Goal: Task Accomplishment & Management: Manage account settings

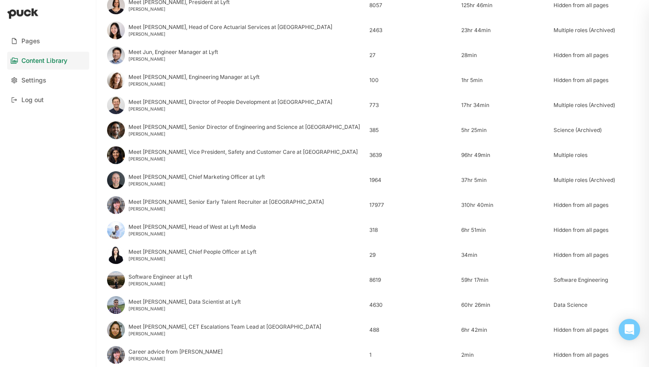
scroll to position [344, 0]
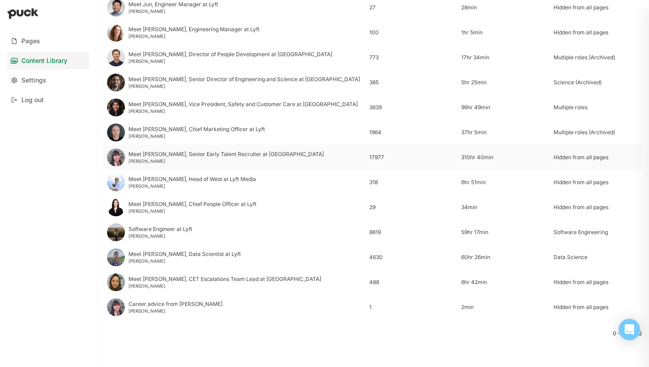
click at [197, 157] on div "Meet Vivian, Senior Early Talent Recruiter at Lyft" at bounding box center [225, 154] width 195 height 6
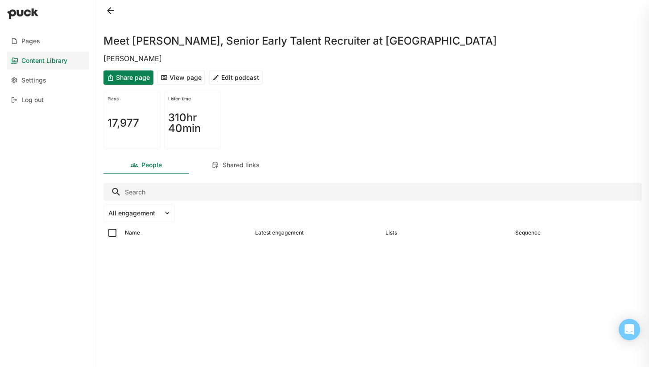
click at [225, 80] on button "Edit podcast" at bounding box center [236, 77] width 54 height 14
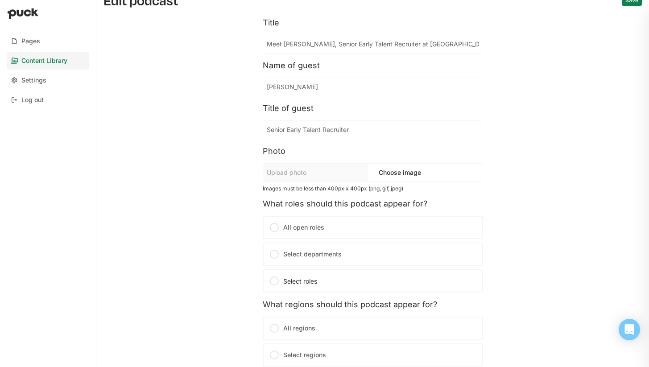
scroll to position [62, 0]
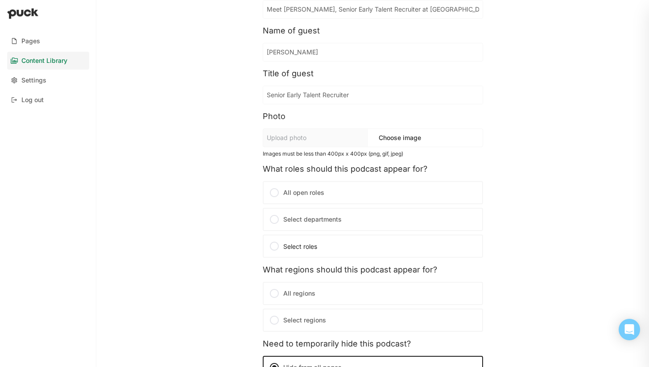
click at [359, 226] on label "Select departments" at bounding box center [373, 219] width 220 height 23
click at [0, 0] on input "Select departments" at bounding box center [0, 0] width 0 height 0
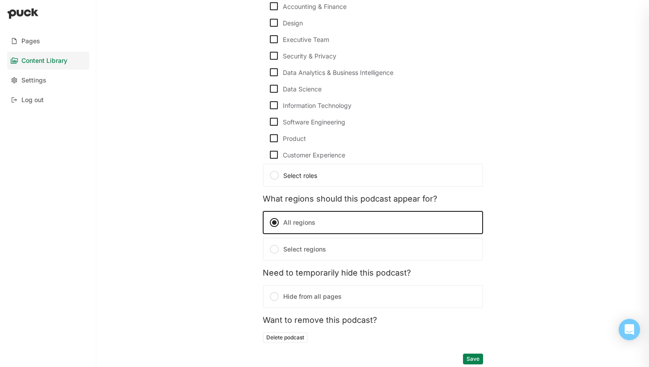
scroll to position [464, 0]
click at [271, 177] on div at bounding box center [274, 174] width 11 height 11
click at [0, 0] on input "Select roles" at bounding box center [0, 0] width 0 height 0
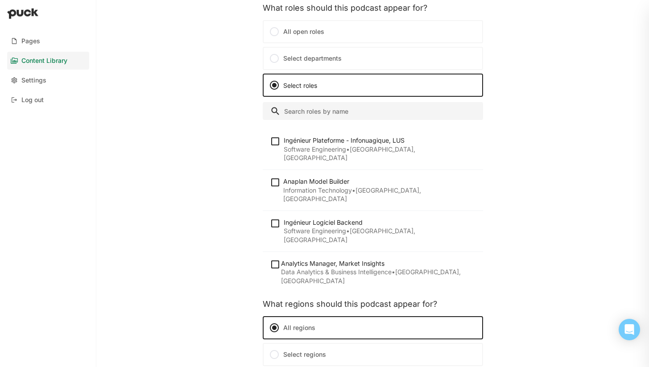
scroll to position [272, 0]
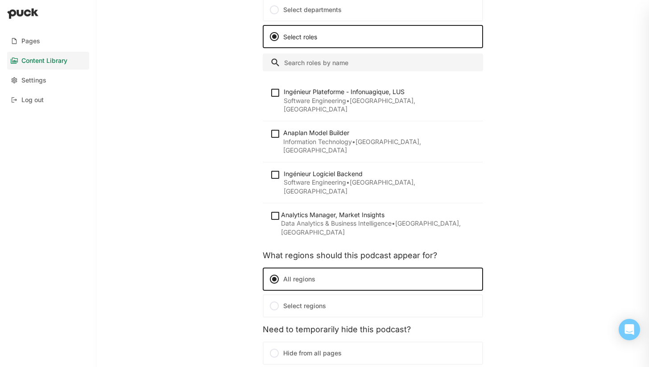
click at [317, 63] on input "Search" at bounding box center [373, 62] width 220 height 18
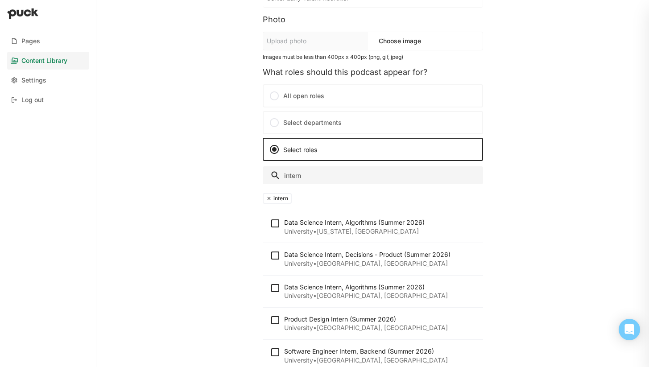
scroll to position [258, 0]
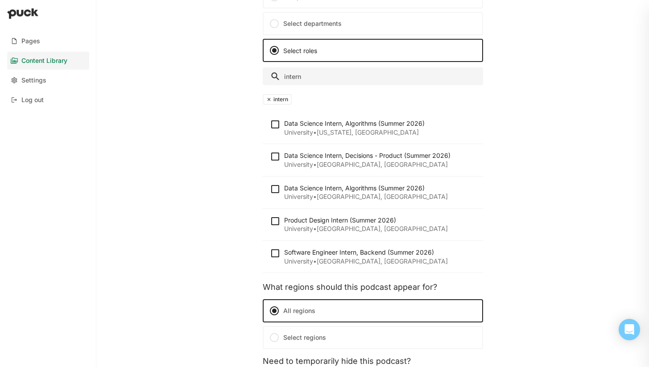
type input "intern"
click at [276, 131] on div at bounding box center [277, 127] width 14 height 17
click at [276, 124] on img at bounding box center [275, 124] width 11 height 11
click at [270, 124] on input "checkbox" at bounding box center [269, 124] width 0 height 0
checkbox input "true"
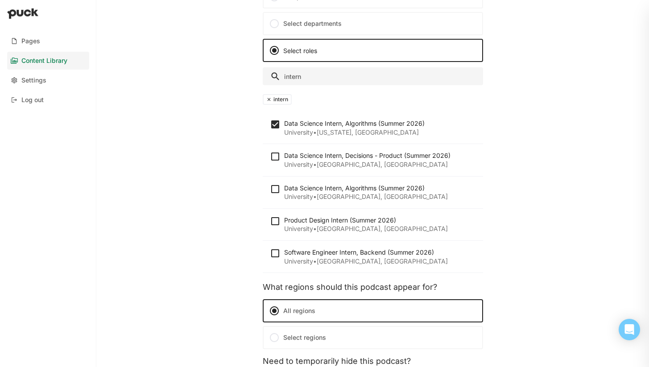
drag, startPoint x: 275, startPoint y: 158, endPoint x: 276, endPoint y: 173, distance: 14.8
click at [275, 159] on img at bounding box center [275, 156] width 11 height 11
click at [270, 157] on input "checkbox" at bounding box center [269, 156] width 0 height 0
checkbox input "true"
click at [275, 190] on img at bounding box center [275, 189] width 11 height 11
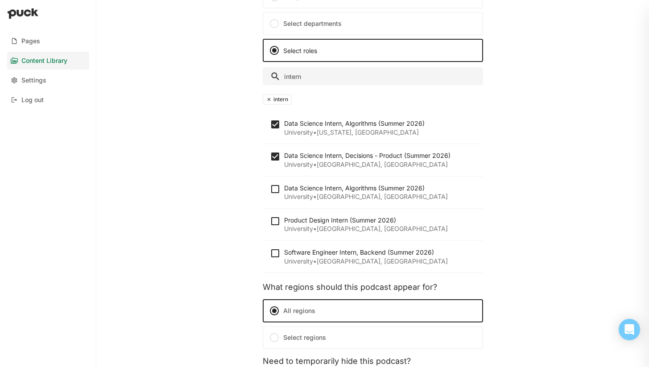
click at [270, 189] on input "checkbox" at bounding box center [269, 189] width 0 height 0
checkbox input "true"
click at [275, 227] on div at bounding box center [277, 224] width 14 height 17
click at [275, 223] on img at bounding box center [275, 221] width 11 height 11
click at [270, 221] on input "checkbox" at bounding box center [269, 221] width 0 height 0
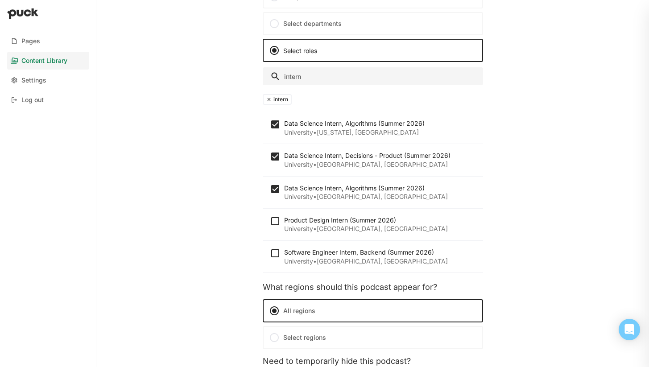
checkbox input "true"
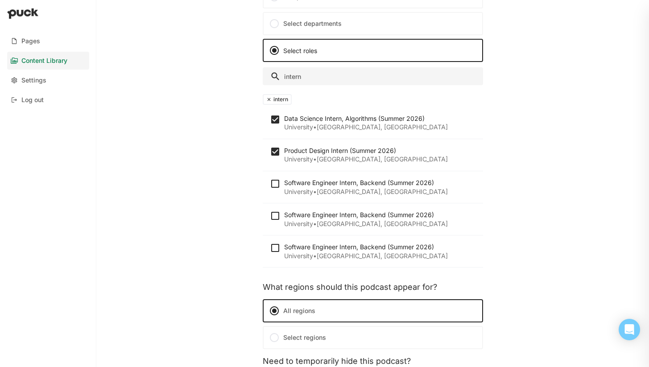
scroll to position [70, 0]
drag, startPoint x: 274, startPoint y: 183, endPoint x: 275, endPoint y: 189, distance: 5.9
click at [274, 183] on img at bounding box center [275, 183] width 11 height 11
click at [270, 183] on input "checkbox" at bounding box center [269, 183] width 0 height 0
checkbox input "true"
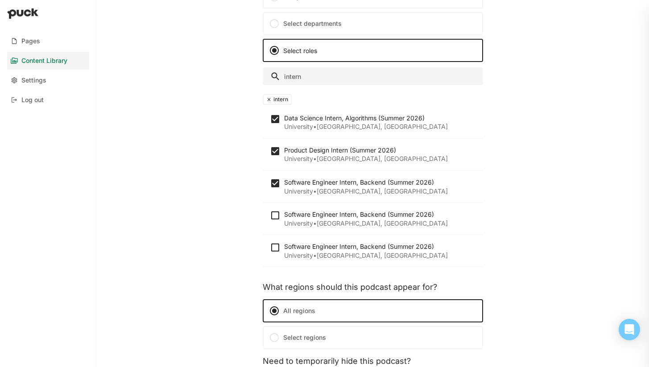
click at [276, 214] on img at bounding box center [275, 215] width 11 height 11
click at [270, 215] on input "checkbox" at bounding box center [269, 215] width 0 height 0
checkbox input "true"
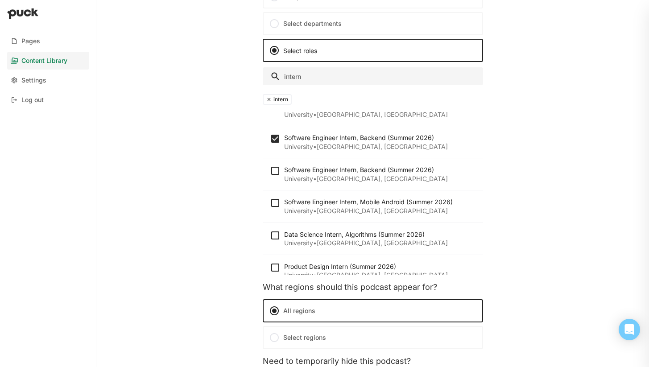
scroll to position [155, 0]
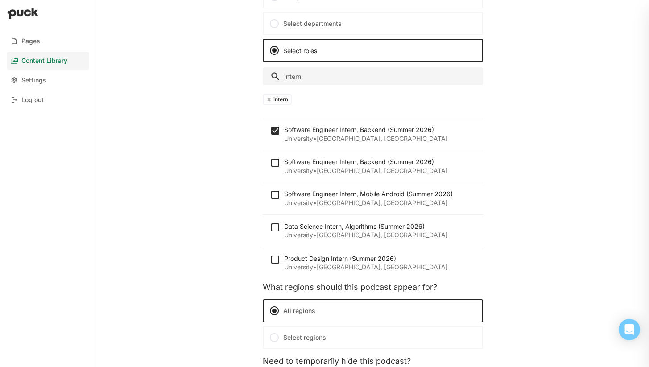
click at [274, 162] on img at bounding box center [275, 162] width 11 height 11
click at [270, 163] on input "checkbox" at bounding box center [269, 163] width 0 height 0
checkbox input "true"
click at [274, 196] on img at bounding box center [275, 194] width 11 height 11
click at [270, 195] on input "checkbox" at bounding box center [269, 195] width 0 height 0
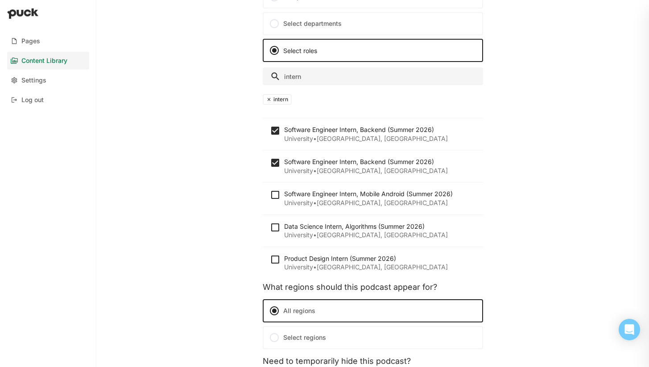
checkbox input "true"
click at [274, 230] on img at bounding box center [275, 227] width 11 height 11
click at [270, 227] on input "checkbox" at bounding box center [269, 227] width 0 height 0
checkbox input "true"
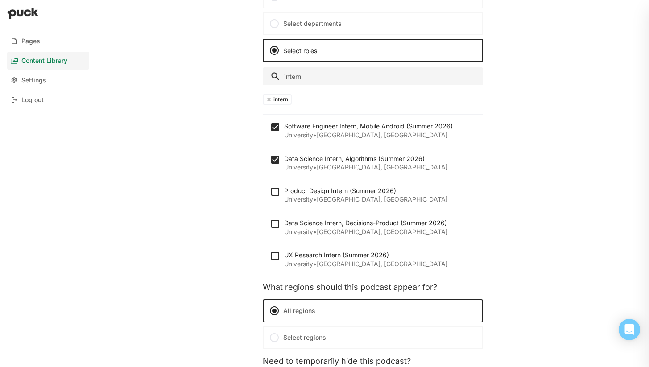
click at [273, 199] on div at bounding box center [277, 194] width 14 height 17
click at [275, 190] on img at bounding box center [275, 191] width 11 height 11
click at [270, 191] on input "checkbox" at bounding box center [269, 191] width 0 height 0
checkbox input "true"
drag, startPoint x: 275, startPoint y: 224, endPoint x: 275, endPoint y: 246, distance: 22.3
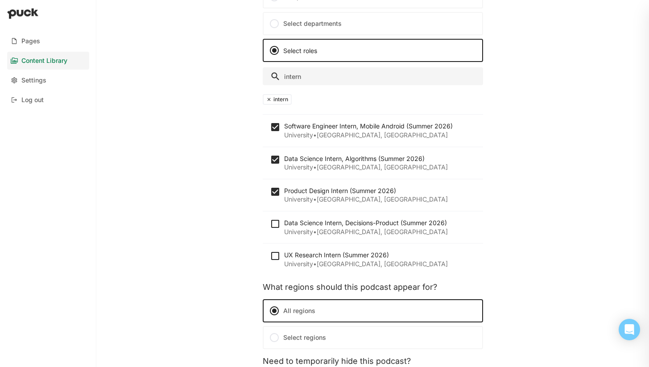
click at [275, 224] on img at bounding box center [275, 223] width 11 height 11
click at [270, 224] on input "checkbox" at bounding box center [269, 224] width 0 height 0
checkbox input "true"
click at [272, 256] on img at bounding box center [275, 256] width 11 height 11
click at [270, 256] on input "checkbox" at bounding box center [269, 256] width 0 height 0
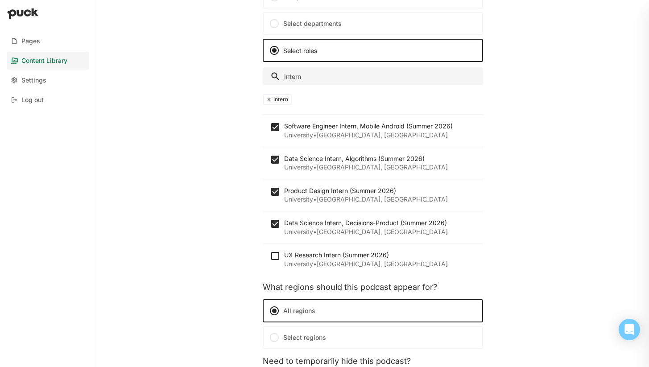
checkbox input "true"
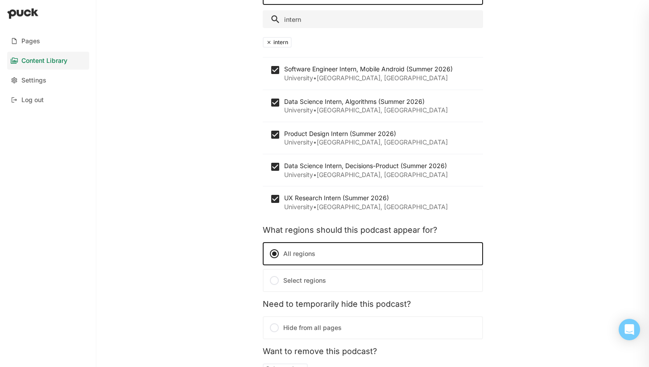
scroll to position [347, 0]
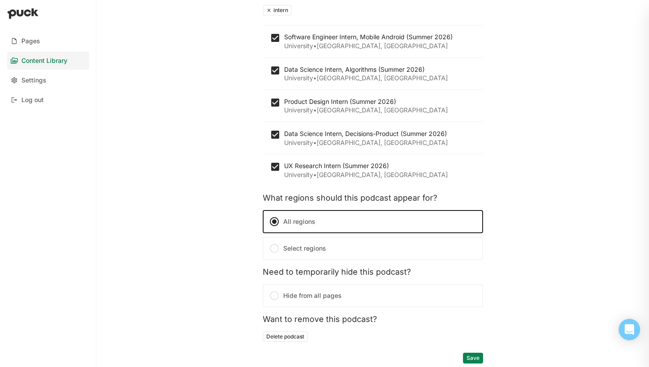
click at [469, 358] on button "Save" at bounding box center [473, 358] width 20 height 11
click at [476, 357] on button "Save" at bounding box center [473, 358] width 20 height 11
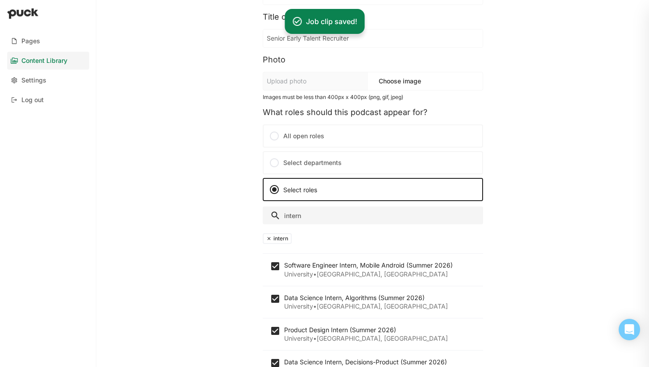
scroll to position [0, 0]
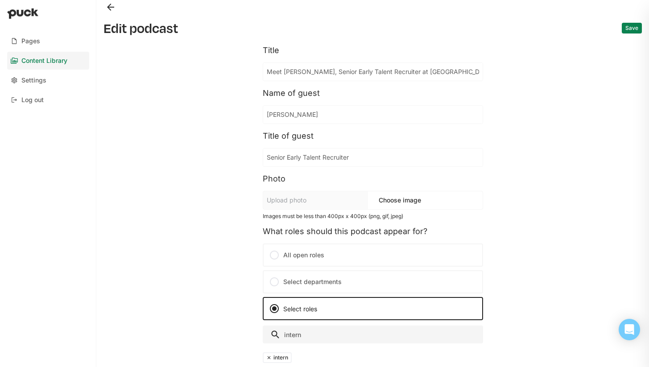
click at [624, 28] on button "Save" at bounding box center [631, 28] width 20 height 11
click at [109, 12] on button "Back" at bounding box center [110, 7] width 14 height 14
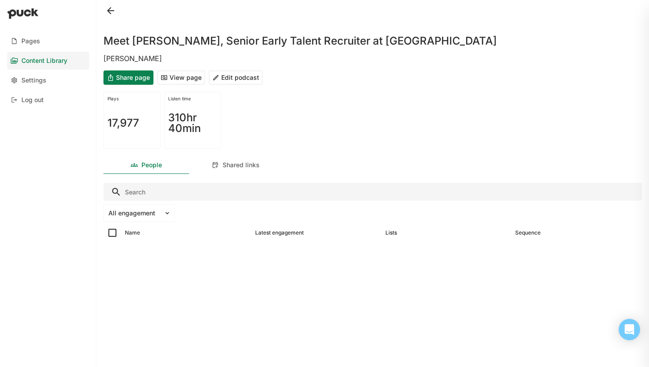
click at [107, 8] on button at bounding box center [110, 11] width 14 height 14
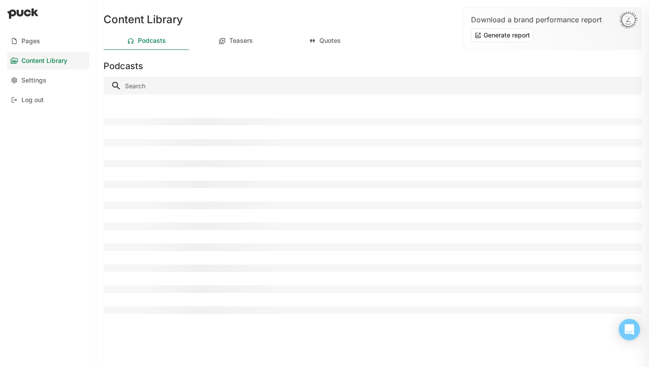
click at [147, 41] on div "Podcasts" at bounding box center [152, 41] width 28 height 8
click at [231, 39] on div "Teasers" at bounding box center [241, 41] width 24 height 8
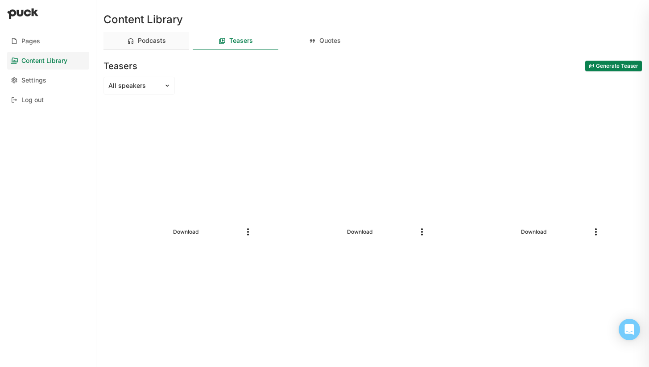
click at [156, 41] on div "Podcasts" at bounding box center [152, 41] width 28 height 8
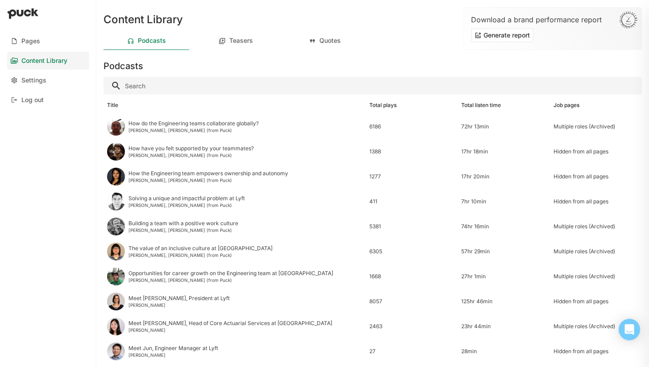
click at [169, 87] on input "Search" at bounding box center [372, 86] width 538 height 18
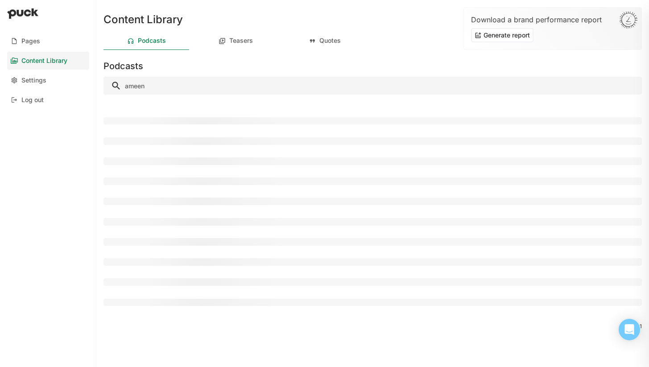
type input "ameen"
click at [226, 124] on div at bounding box center [372, 121] width 538 height 8
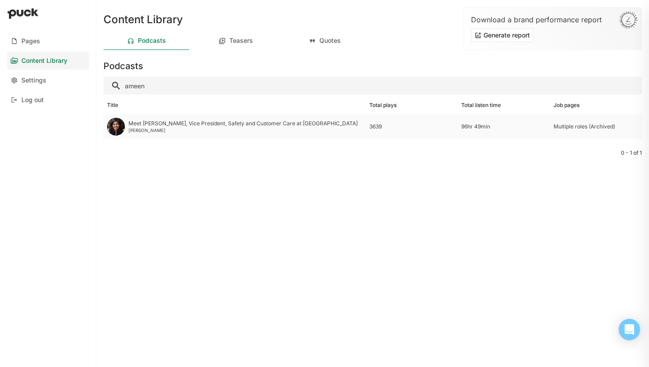
click at [224, 124] on div "Meet Ameena, Vice President, Safety and Customer Care at Lyft" at bounding box center [242, 123] width 229 height 6
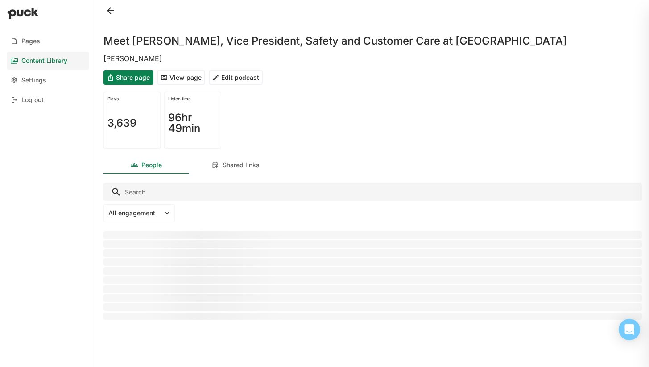
click at [230, 79] on button "Edit podcast" at bounding box center [236, 77] width 54 height 14
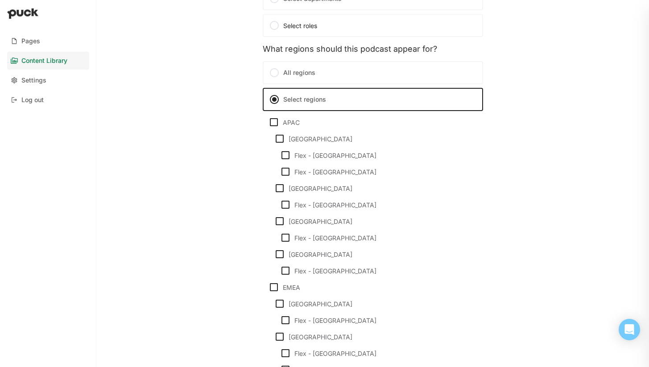
scroll to position [154, 0]
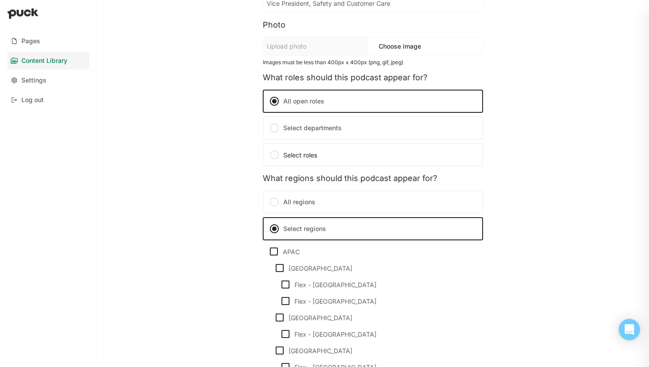
click at [295, 156] on div "Select roles" at bounding box center [373, 154] width 208 height 11
click at [0, 0] on input "Select roles" at bounding box center [0, 0] width 0 height 0
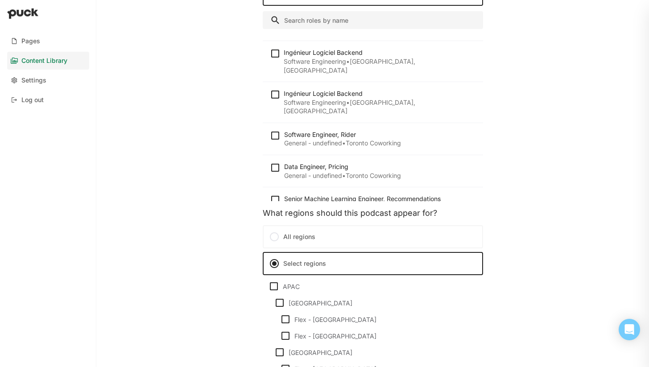
scroll to position [0, 0]
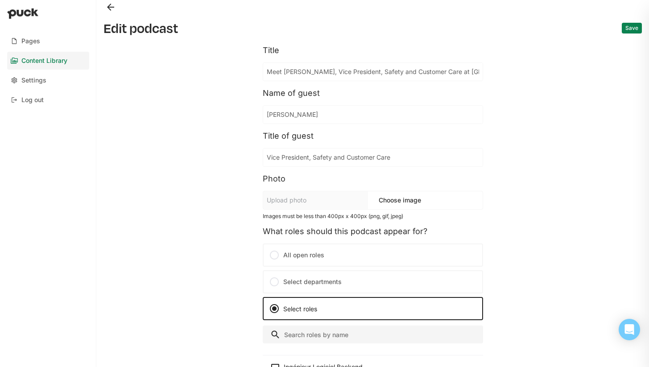
click at [291, 254] on label "All open roles" at bounding box center [373, 254] width 220 height 23
click at [0, 0] on input "All open roles" at bounding box center [0, 0] width 0 height 0
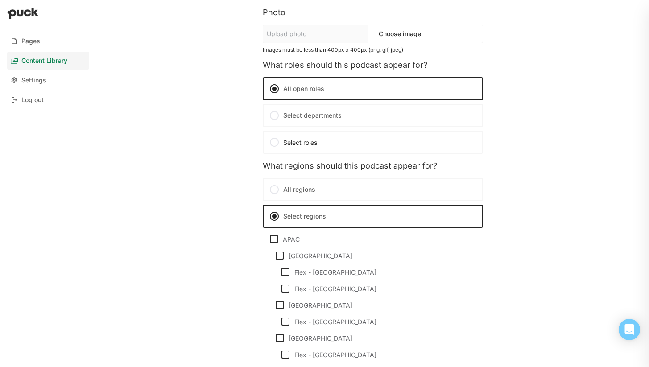
scroll to position [165, 0]
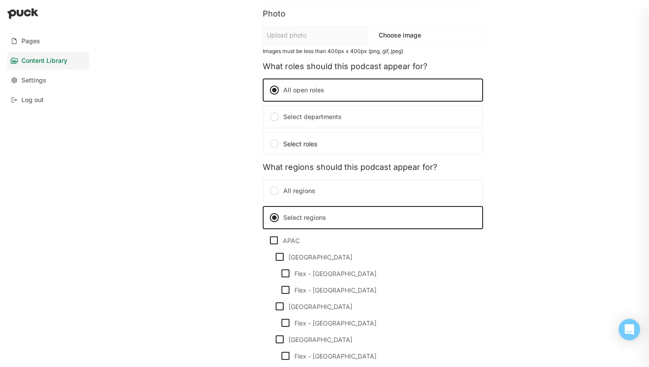
click at [327, 137] on label "Select roles" at bounding box center [372, 143] width 218 height 21
click at [0, 0] on input "Select roles" at bounding box center [0, 0] width 0 height 0
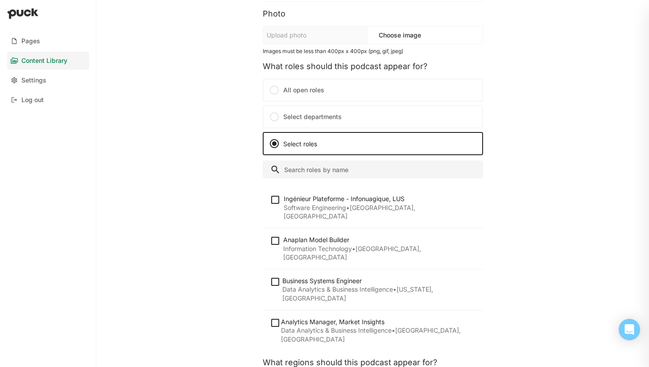
click at [337, 165] on input "Search" at bounding box center [373, 169] width 220 height 18
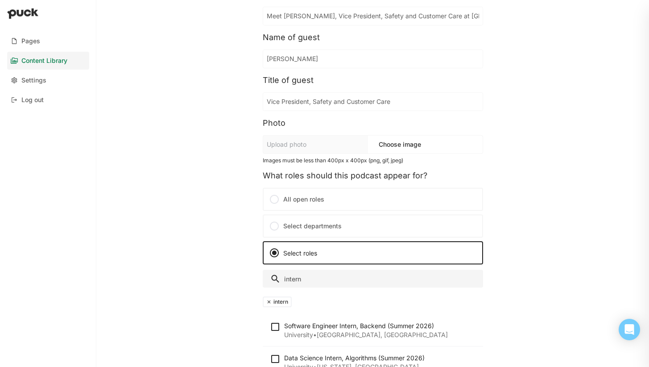
scroll to position [73, 0]
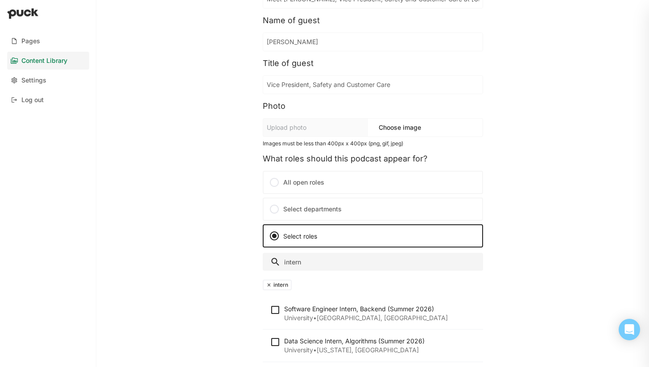
type input "intern"
click at [285, 211] on label "Select departments" at bounding box center [373, 208] width 220 height 23
click at [0, 0] on input "Select departments" at bounding box center [0, 0] width 0 height 0
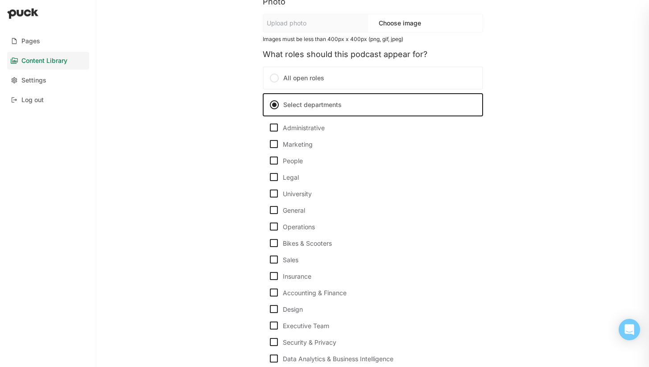
scroll to position [150, 0]
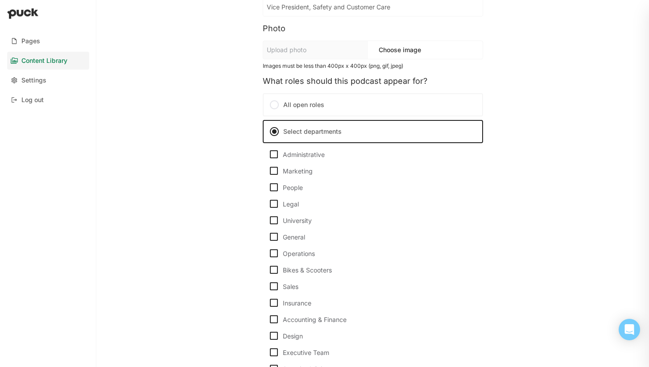
click at [273, 108] on div at bounding box center [274, 104] width 11 height 11
click at [0, 0] on input "All open roles" at bounding box center [0, 0] width 0 height 0
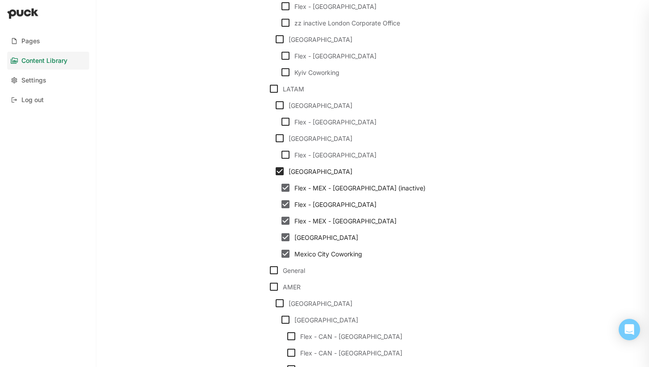
scroll to position [878, 0]
click at [279, 170] on img at bounding box center [279, 170] width 11 height 11
click at [274, 171] on input "Mexico" at bounding box center [274, 171] width 0 height 0
checkbox input "false"
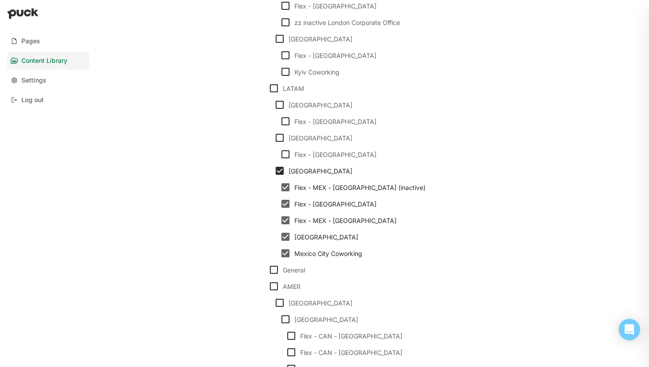
checkbox input "false"
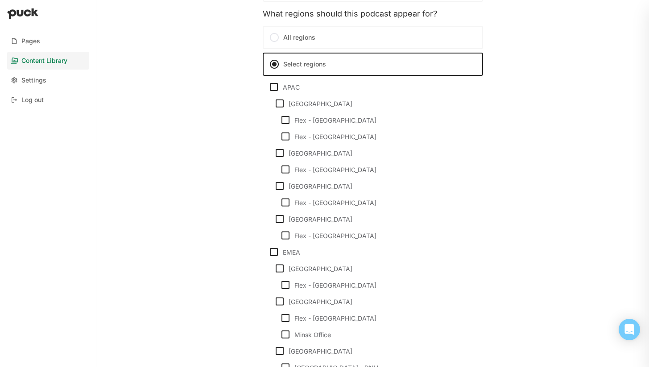
scroll to position [280, 0]
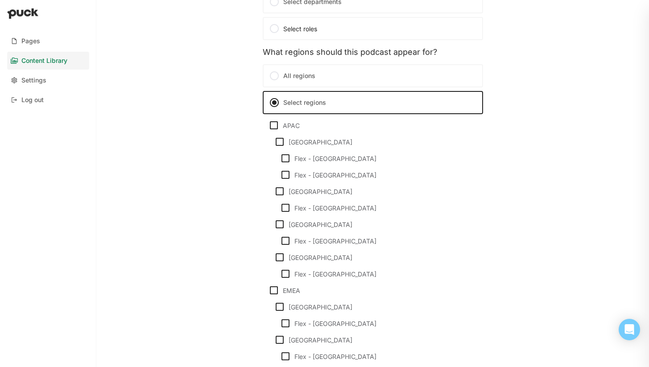
click at [270, 74] on div at bounding box center [274, 75] width 11 height 11
click at [0, 0] on input "All regions" at bounding box center [0, 0] width 0 height 0
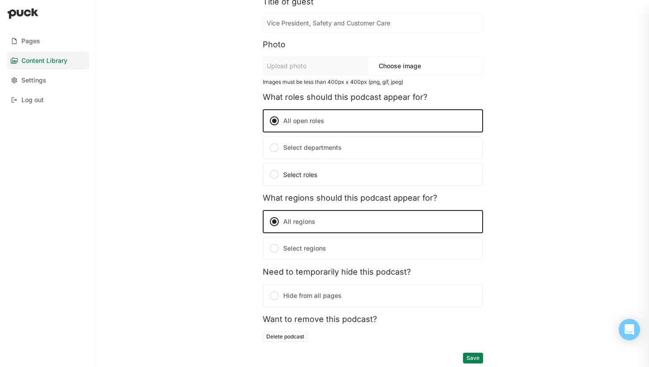
scroll to position [0, 0]
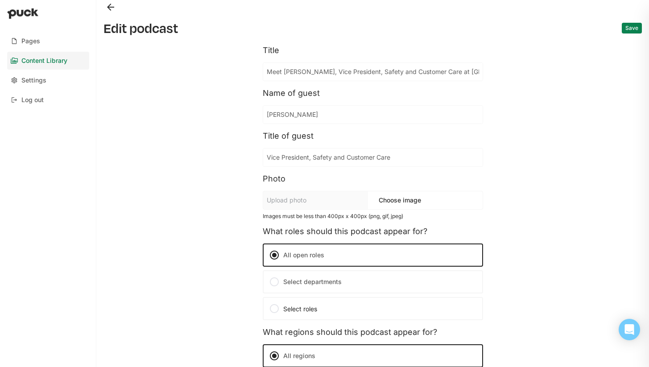
click at [278, 285] on div at bounding box center [274, 281] width 11 height 11
click at [0, 0] on input "Select departments" at bounding box center [0, 0] width 0 height 0
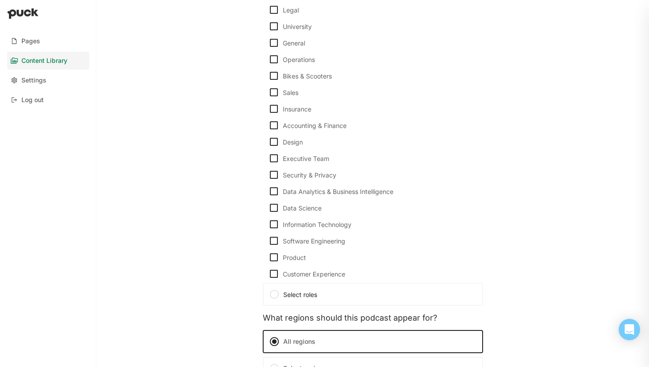
scroll to position [345, 0]
click at [286, 272] on div "Customer Experience" at bounding box center [378, 273] width 191 height 8
click at [268, 273] on input "Customer Experience" at bounding box center [268, 273] width 0 height 0
checkbox input "true"
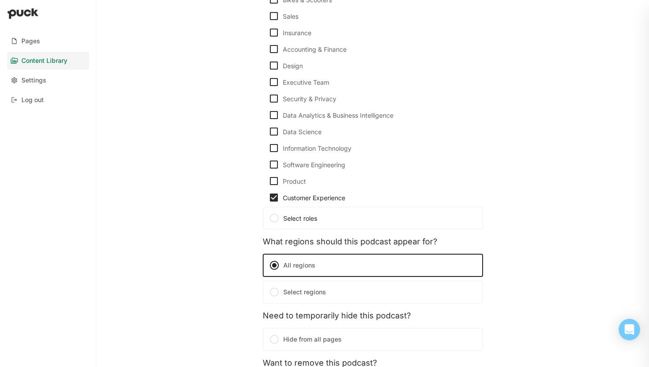
scroll to position [464, 0]
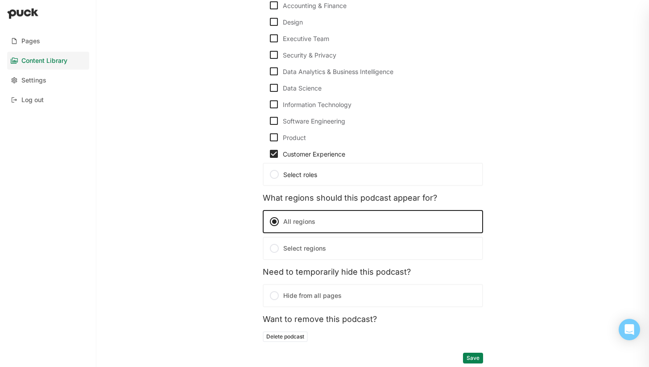
drag, startPoint x: 471, startPoint y: 357, endPoint x: 484, endPoint y: 351, distance: 14.2
click at [471, 357] on button "Save" at bounding box center [473, 358] width 20 height 11
click at [339, 299] on label "Hide from all pages" at bounding box center [373, 295] width 220 height 23
click at [0, 0] on input "Hide from all pages" at bounding box center [0, 0] width 0 height 0
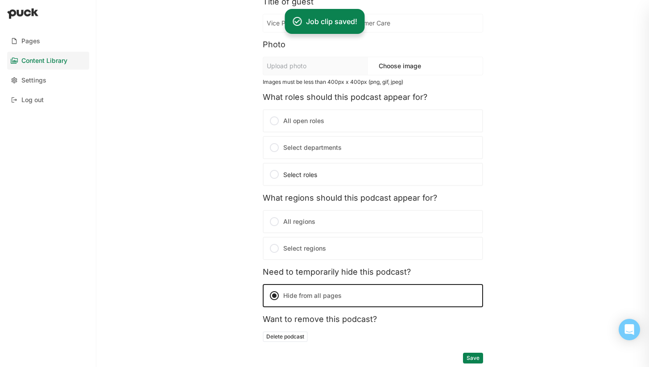
click at [316, 149] on label "Select departments" at bounding box center [373, 147] width 220 height 23
click at [0, 0] on input "Select departments" at bounding box center [0, 0] width 0 height 0
